Goal: Task Accomplishment & Management: Manage account settings

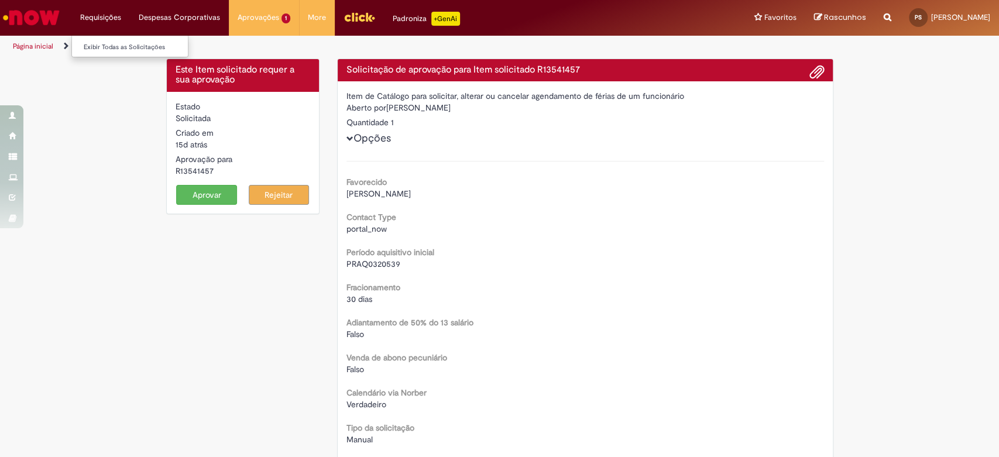
click at [98, 21] on li "Requisições Exibir Todas as Solicitações" at bounding box center [100, 17] width 59 height 35
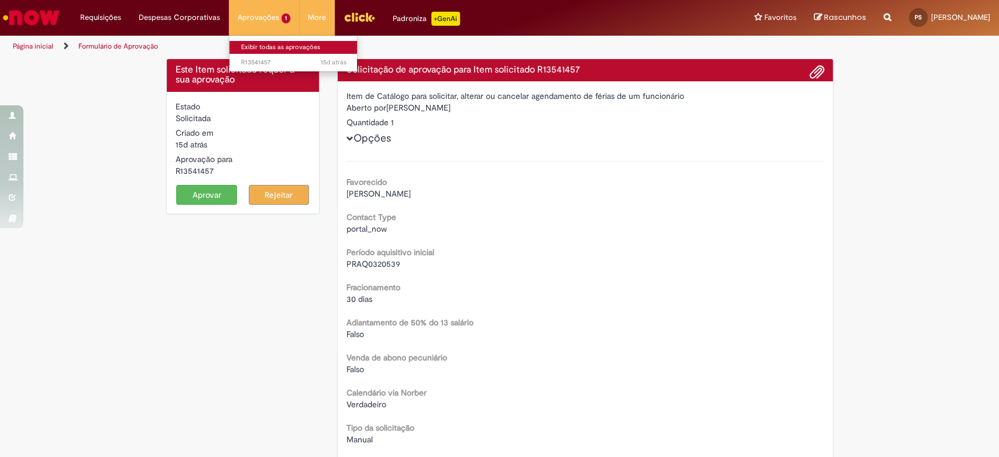
click at [257, 46] on link "Exibir todas as aprovações" at bounding box center [293, 47] width 129 height 13
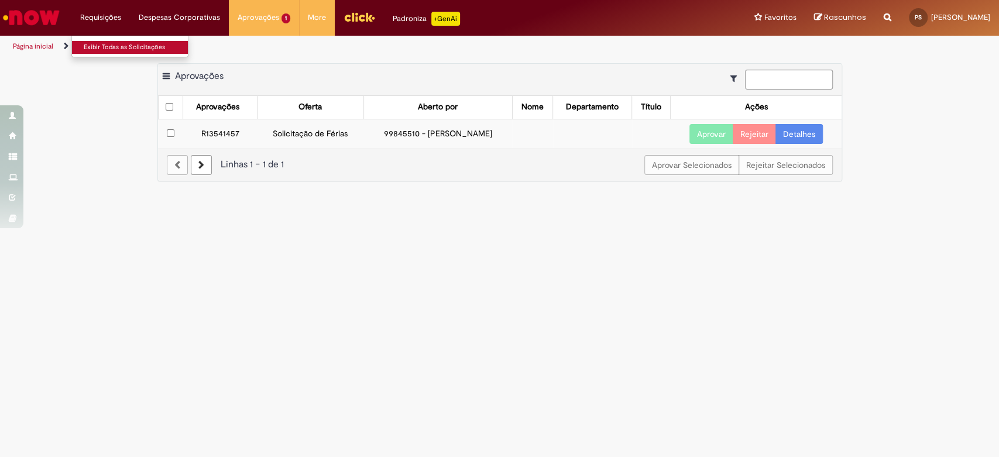
click at [106, 46] on link "Exibir Todas as Solicitações" at bounding box center [136, 47] width 129 height 13
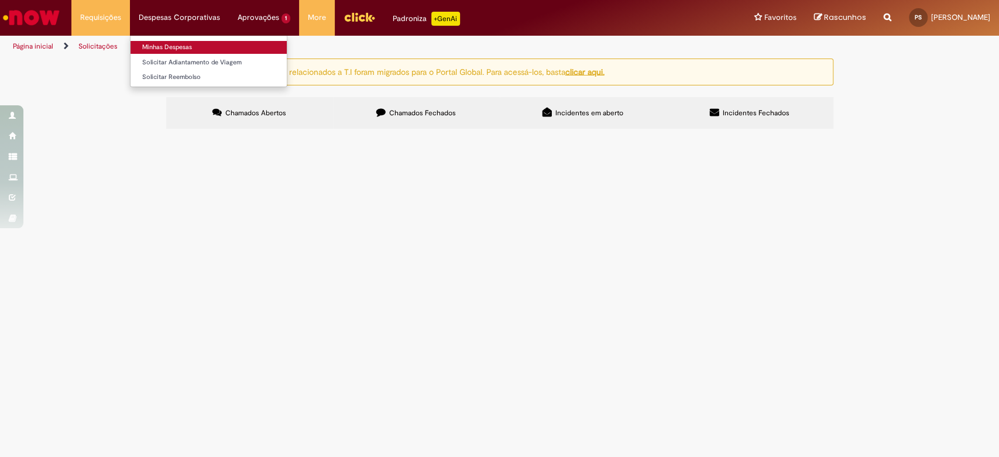
click at [176, 44] on link "Minhas Despesas" at bounding box center [208, 47] width 156 height 13
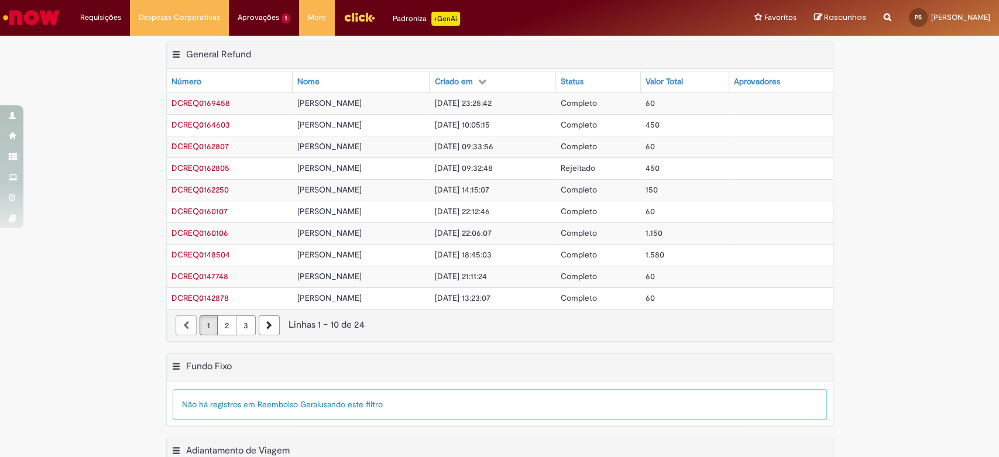
click at [342, 102] on span "[PERSON_NAME]" at bounding box center [329, 103] width 64 height 11
